Goal: Information Seeking & Learning: Learn about a topic

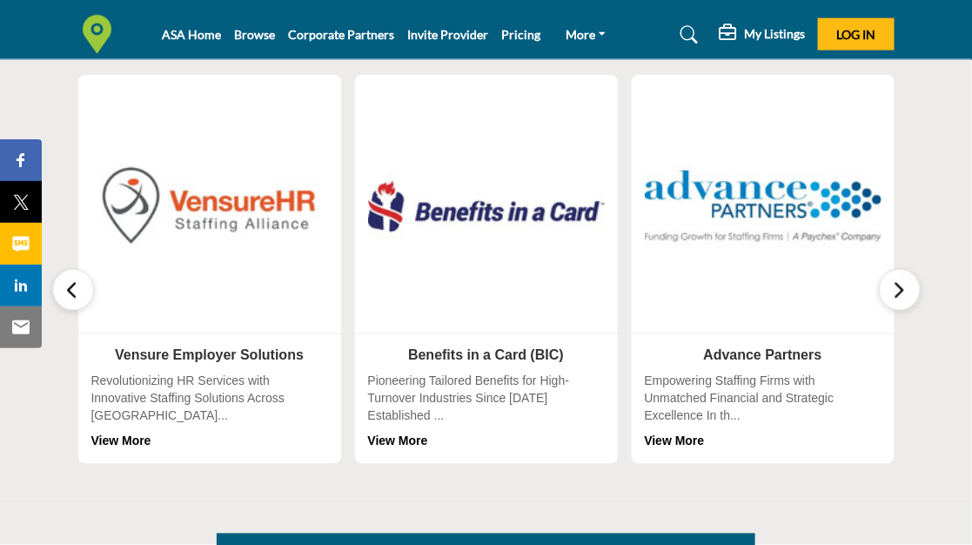
scroll to position [589, 0]
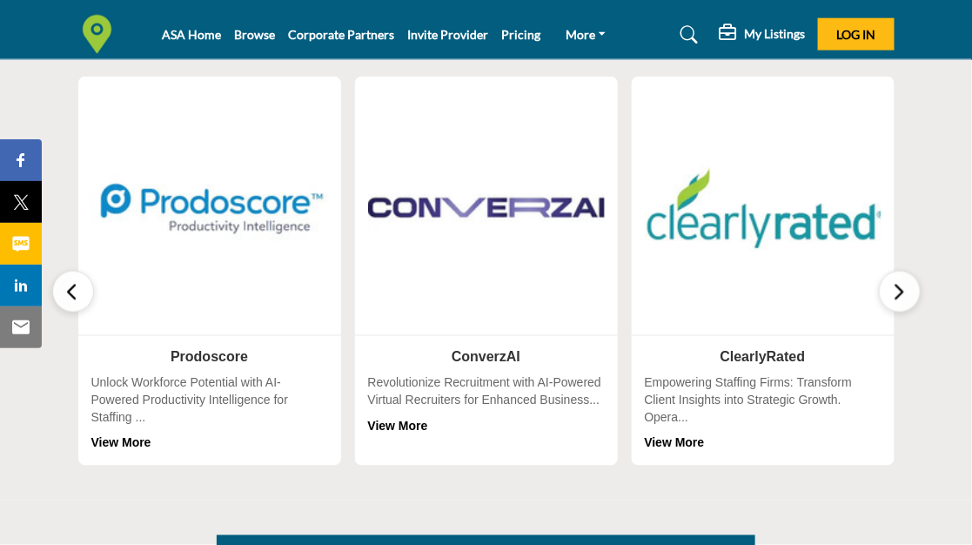
click at [903, 283] on icon "button" at bounding box center [900, 292] width 14 height 22
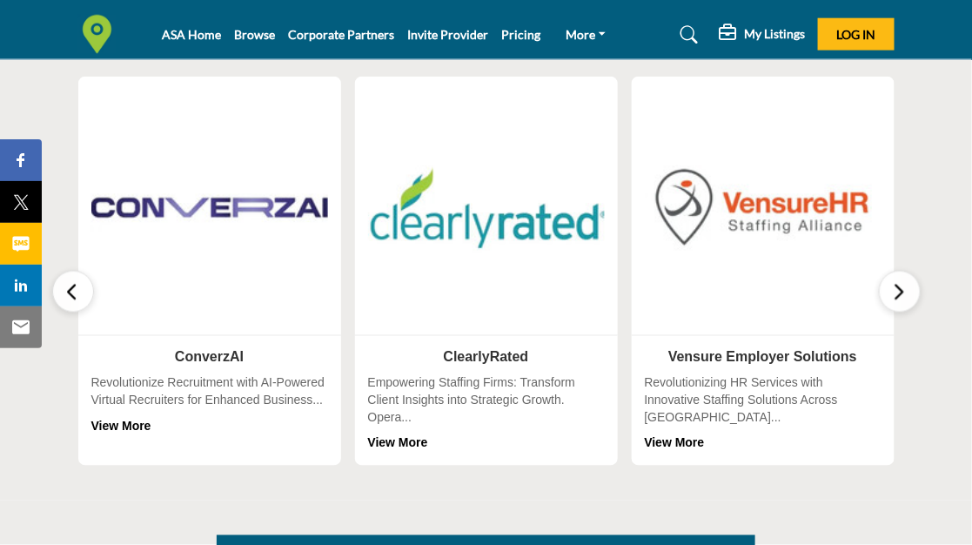
click at [903, 283] on icon "button" at bounding box center [900, 292] width 14 height 22
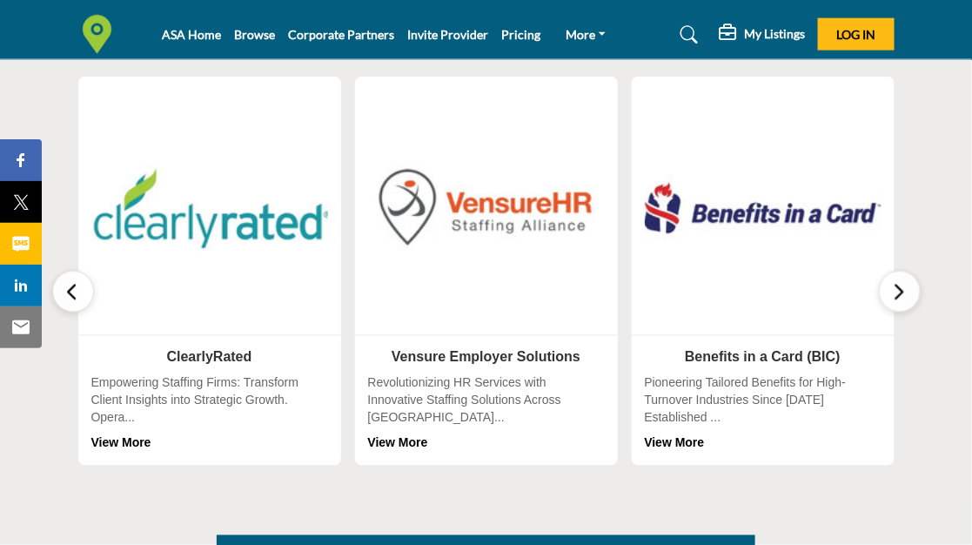
click at [791, 399] on div "Pioneering Tailored Benefits for High-Turnover Industries Since [DATE] Establis…" at bounding box center [763, 413] width 237 height 77
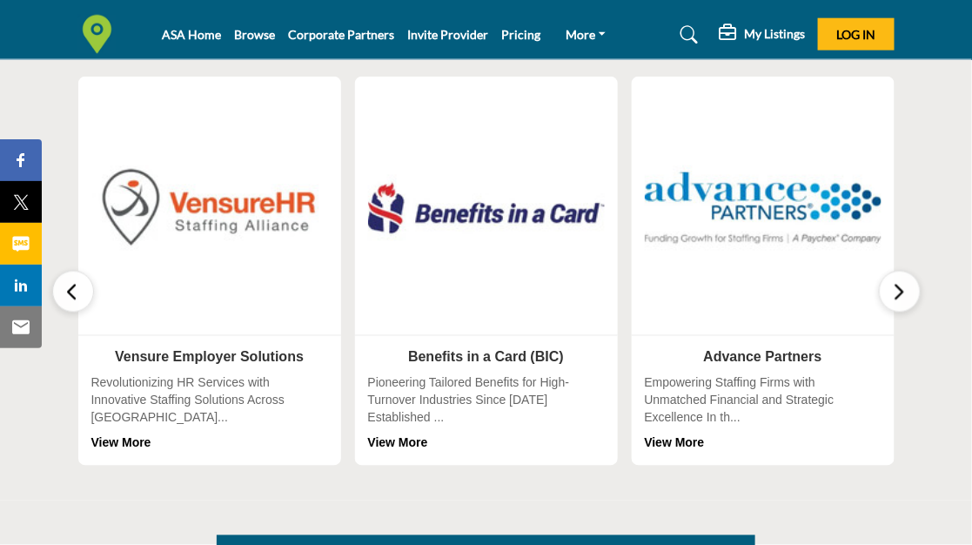
click at [394, 442] on link "View More" at bounding box center [398, 443] width 60 height 14
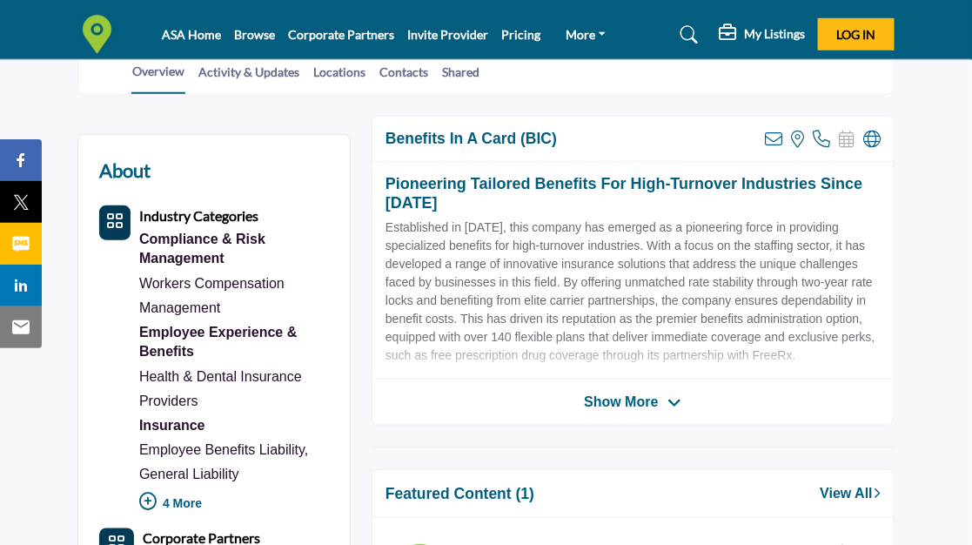
scroll to position [372, 0]
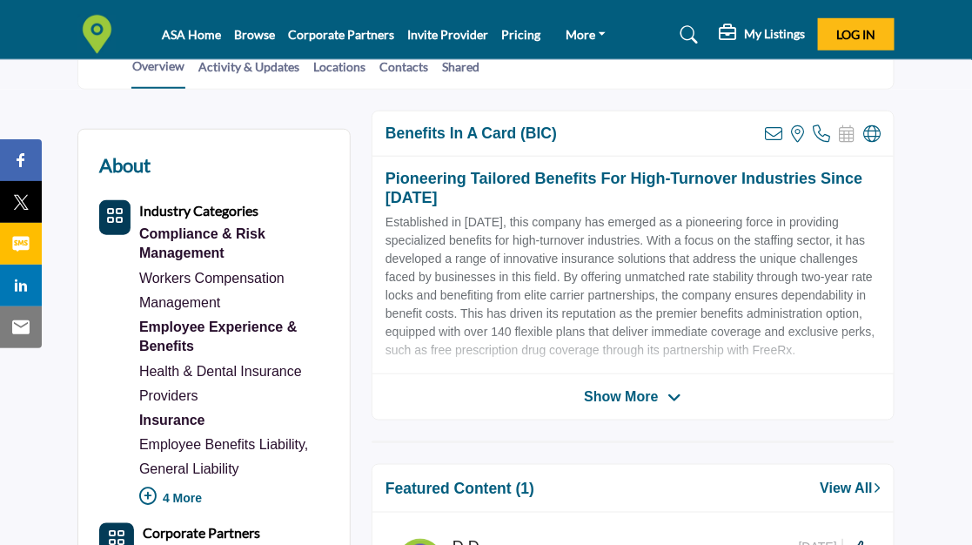
click at [616, 394] on span "Show More" at bounding box center [621, 396] width 74 height 21
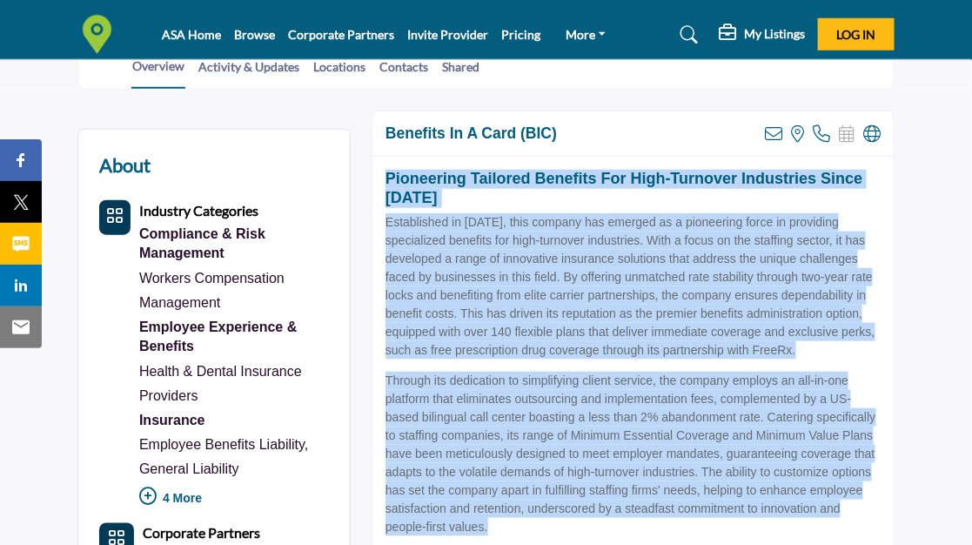
drag, startPoint x: 386, startPoint y: 170, endPoint x: 873, endPoint y: 505, distance: 591.4
click at [873, 505] on div "Pioneering Tailored Benefits for High-Turnover Industries Since 1992 Establishe…" at bounding box center [632, 360] width 521 height 406
copy div "Pioneering Tailored Benefits for High-Turnover Industries Since 1992 Establishe…"
